Goal: Navigation & Orientation: Find specific page/section

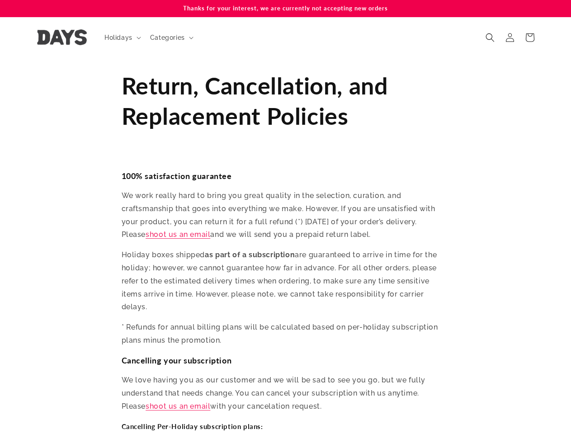
click at [285, 217] on p "We work really hard to bring you great quality in the selection, curation, and …" at bounding box center [286, 215] width 328 height 52
click at [122, 38] on span "Holidays" at bounding box center [118, 37] width 28 height 8
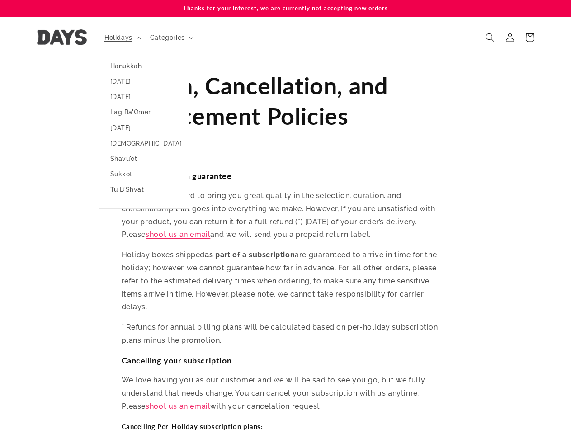
click at [170, 38] on span "Categories" at bounding box center [167, 37] width 35 height 8
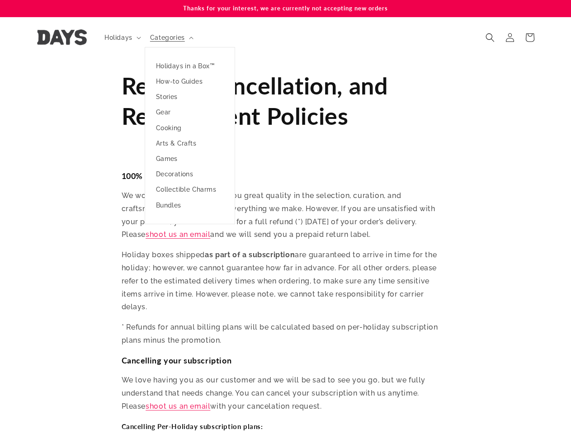
click at [490, 38] on icon "Search" at bounding box center [489, 37] width 9 height 9
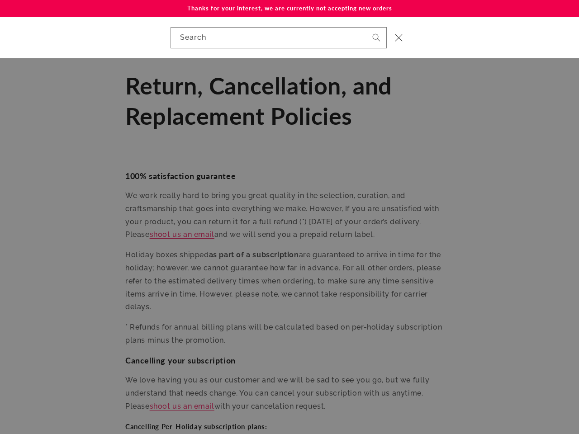
click at [491, 47] on div "Search" at bounding box center [289, 37] width 579 height 41
